Goal: Information Seeking & Learning: Learn about a topic

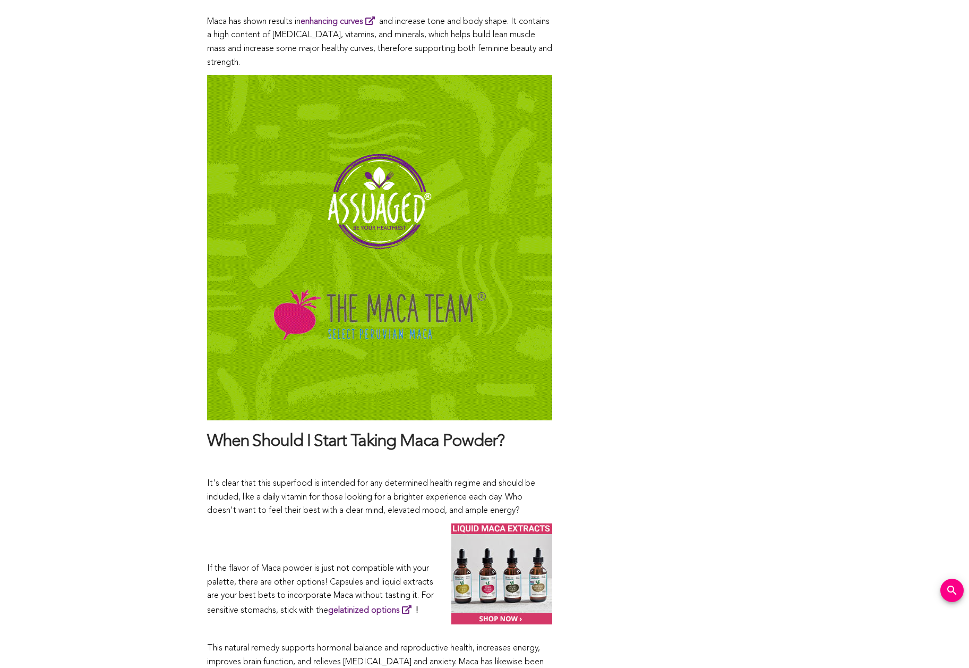
scroll to position [5503, 0]
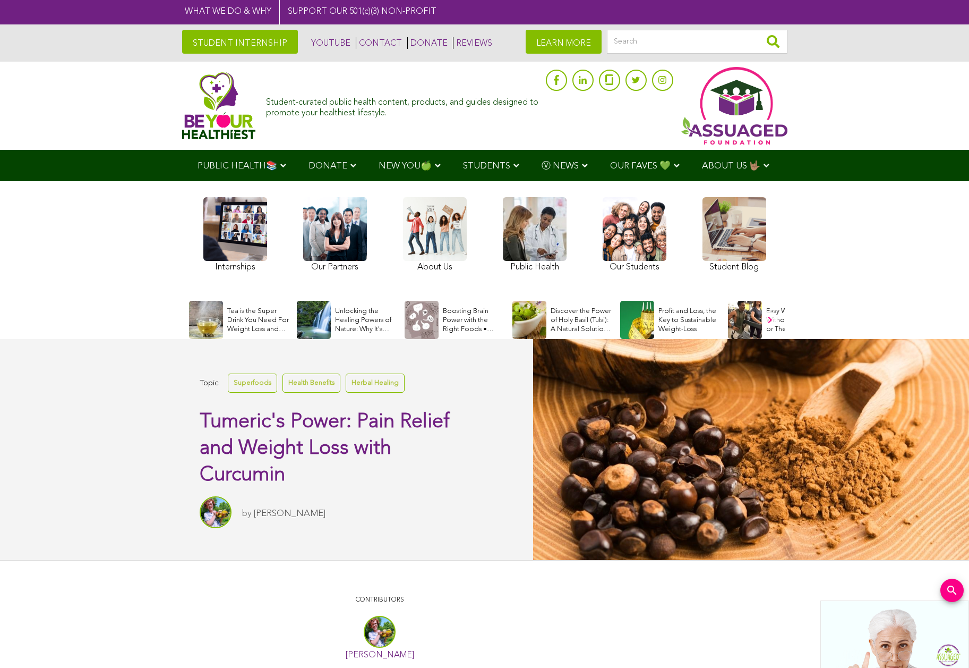
click at [235, 235] on link at bounding box center [235, 236] width 64 height 78
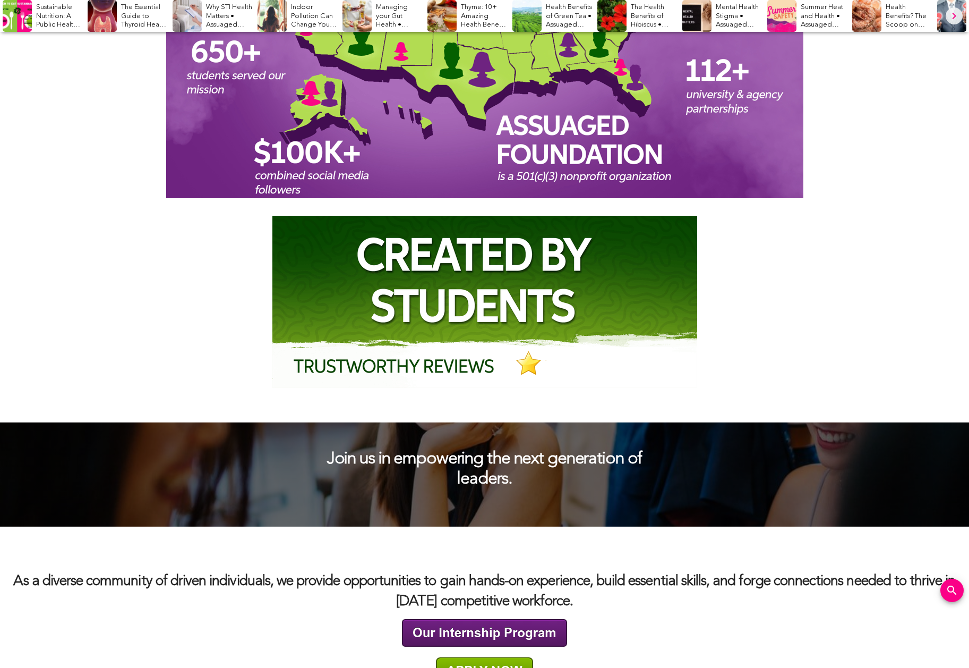
scroll to position [6, 0]
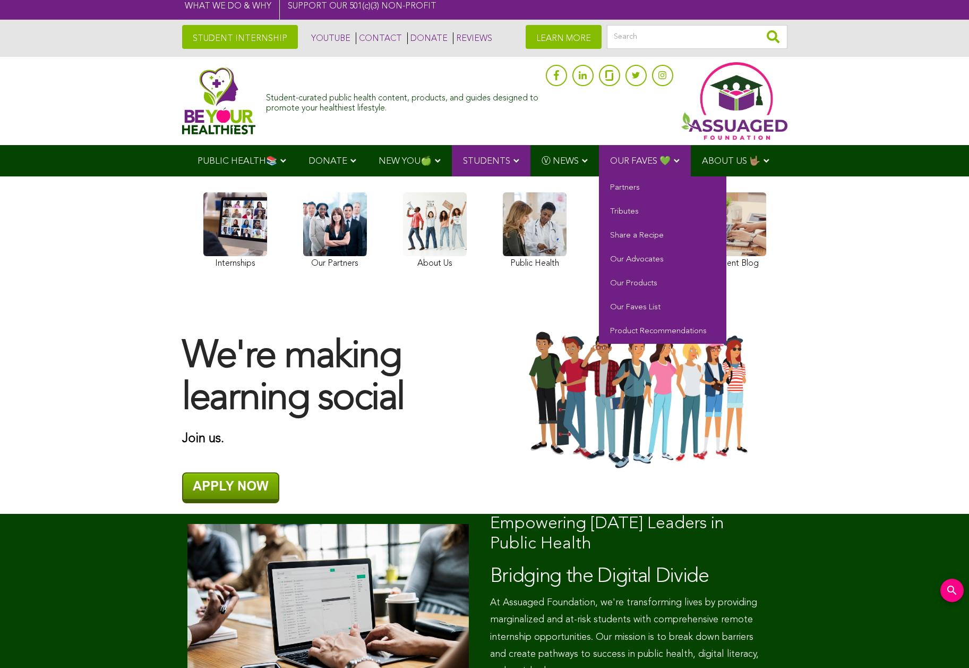
click at [643, 160] on span "OUR FAVES 💚" at bounding box center [640, 161] width 61 height 9
